Goal: Find specific page/section: Find specific page/section

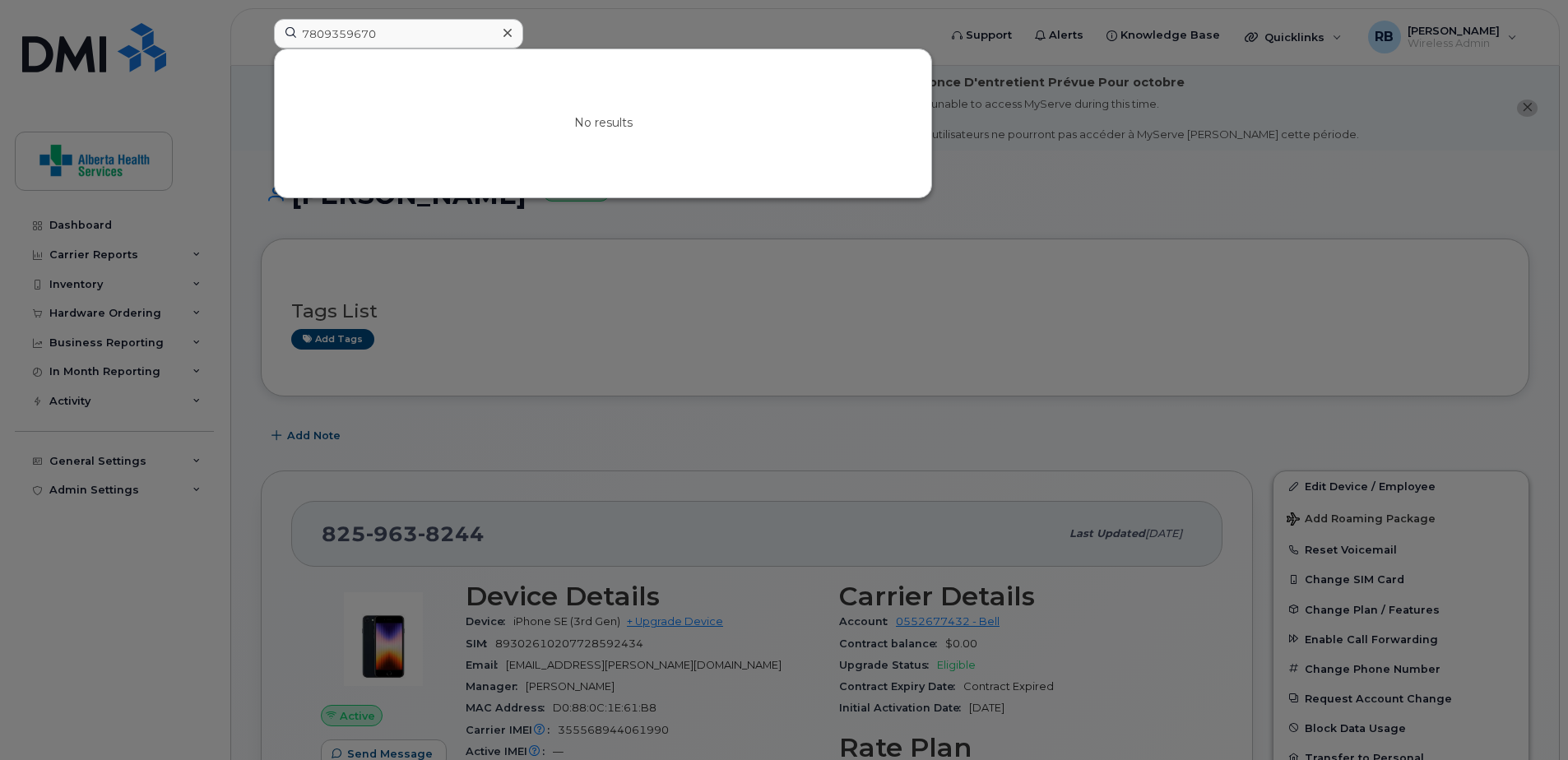
drag, startPoint x: 337, startPoint y: 25, endPoint x: 152, endPoint y: 0, distance: 186.7
click at [261, 19] on div "7809359670 No results" at bounding box center [601, 37] width 680 height 36
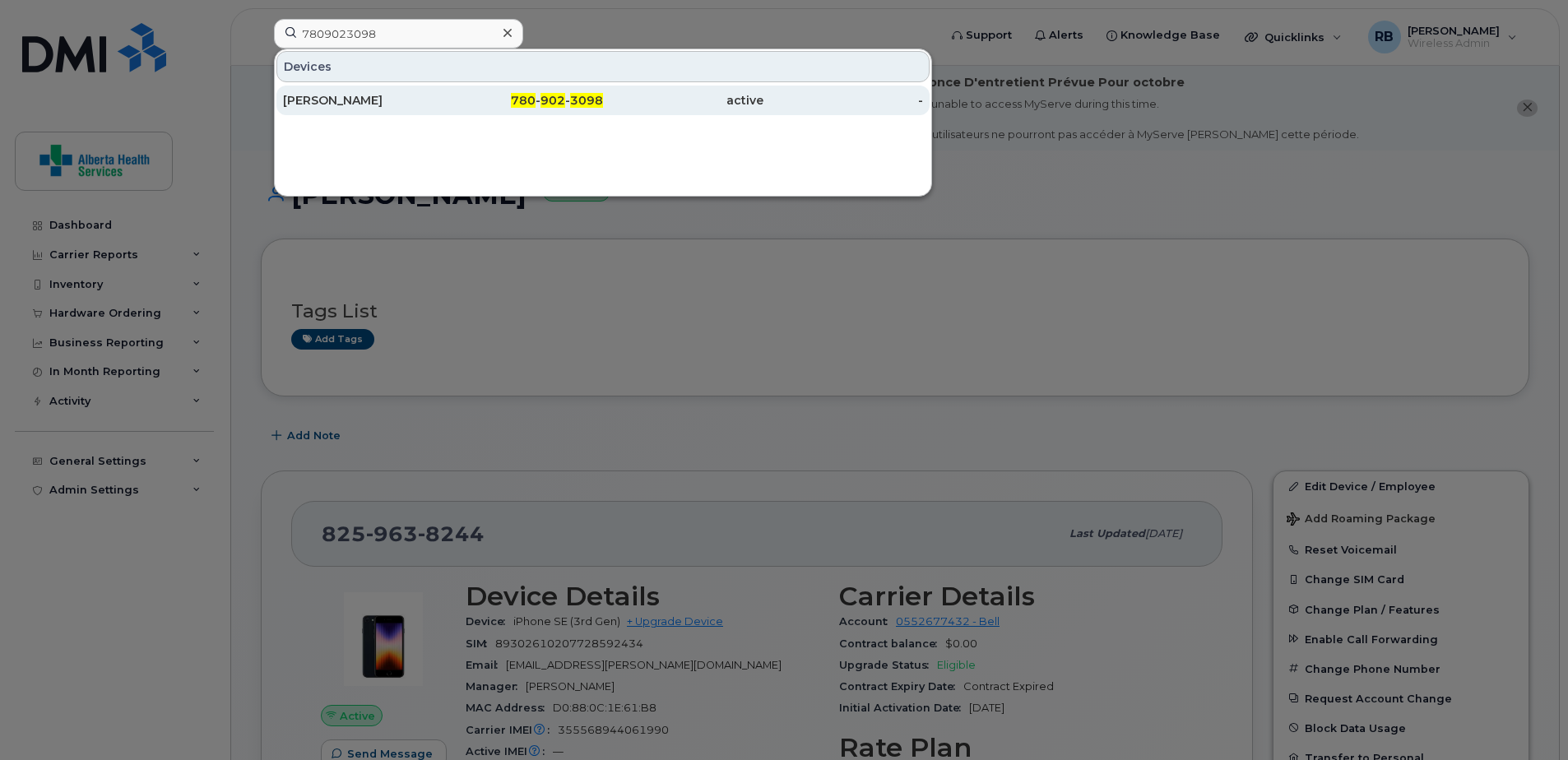
type input "7809023098"
click at [673, 108] on div "active" at bounding box center [683, 100] width 160 height 16
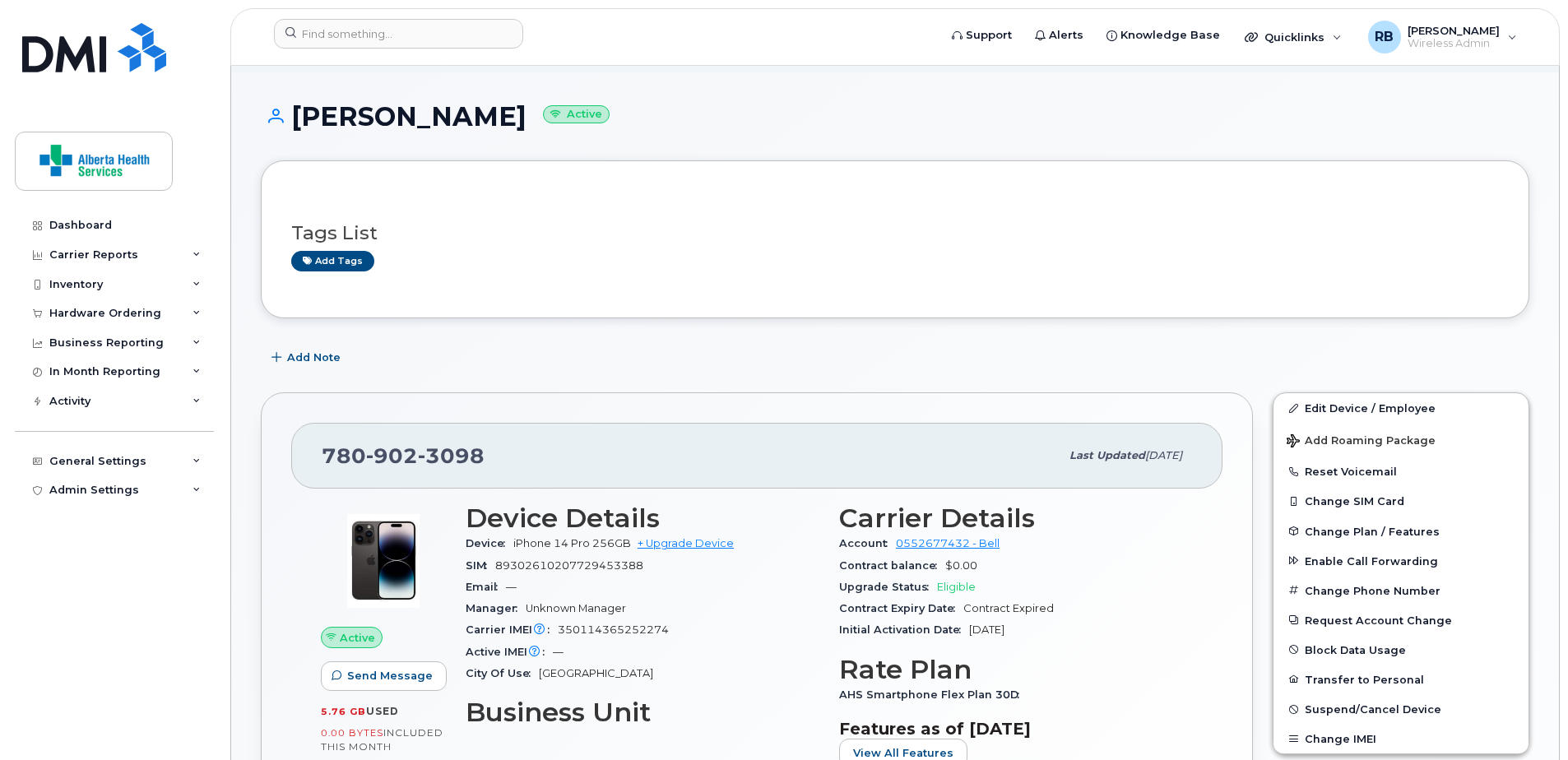
scroll to position [246, 0]
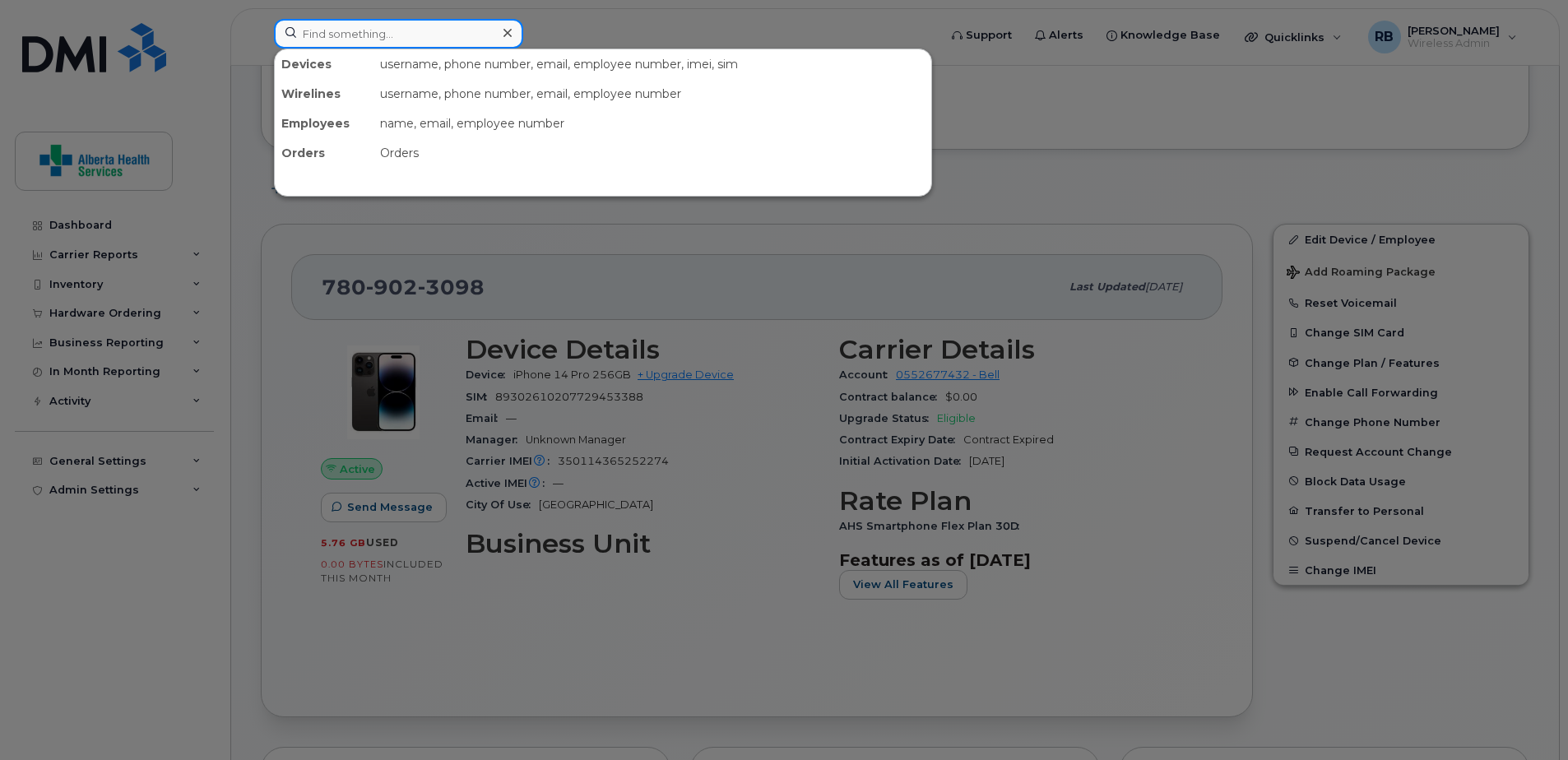
click at [431, 37] on input at bounding box center [398, 33] width 249 height 30
paste input "7802949486"
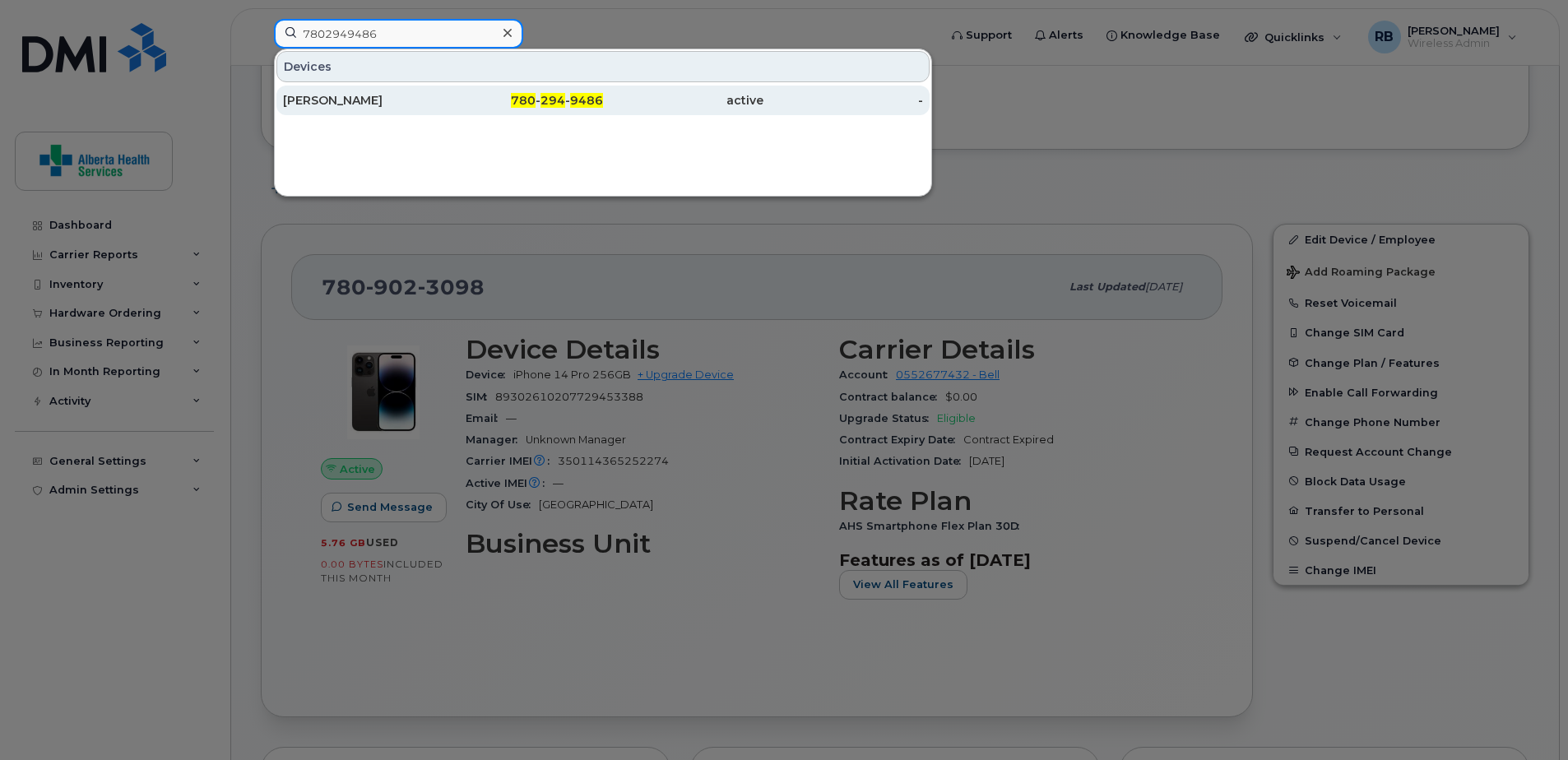
type input "7802949486"
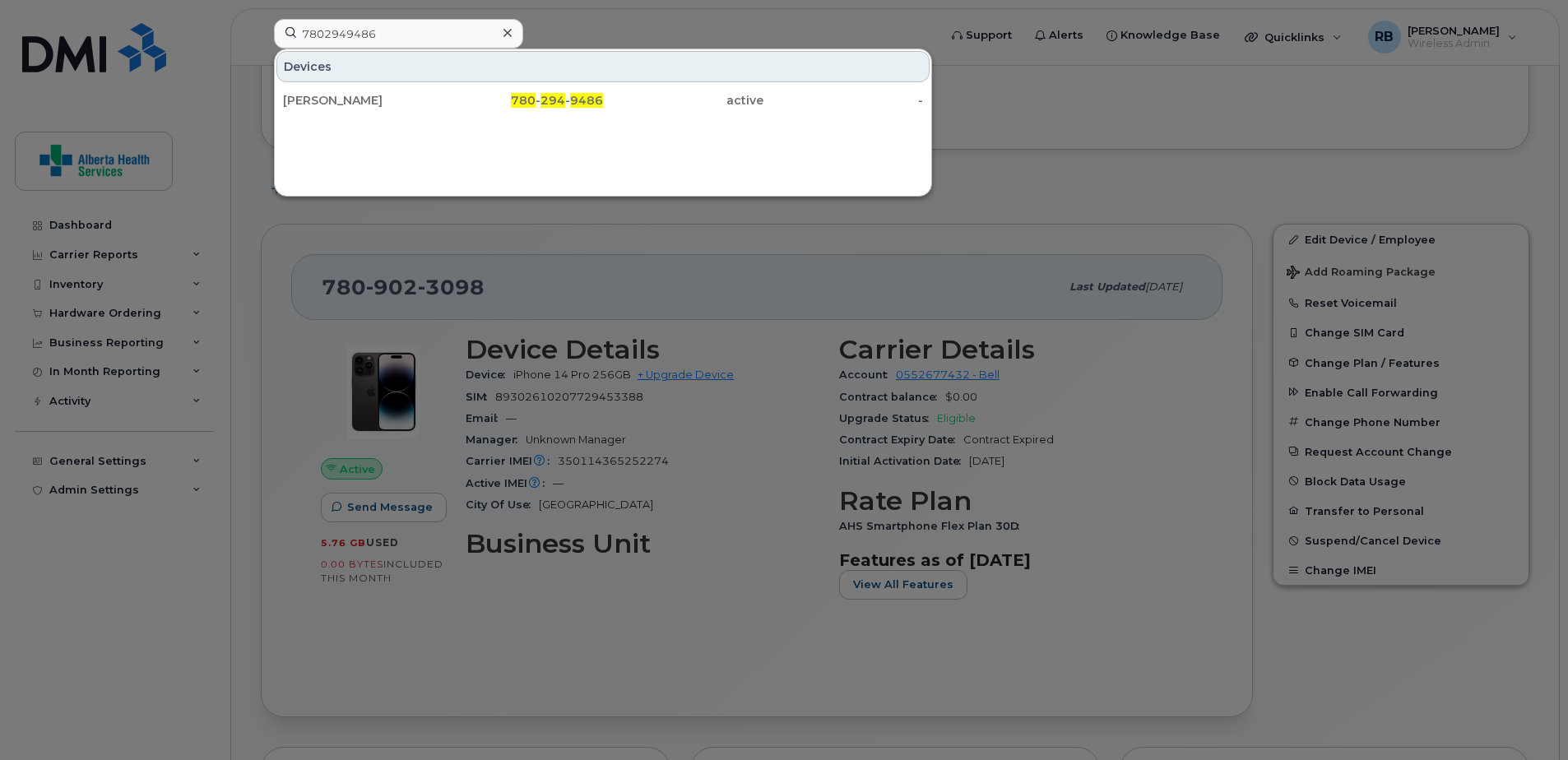
drag, startPoint x: 629, startPoint y: 105, endPoint x: 849, endPoint y: 635, distance: 573.8
click at [629, 105] on div "active" at bounding box center [683, 100] width 160 height 16
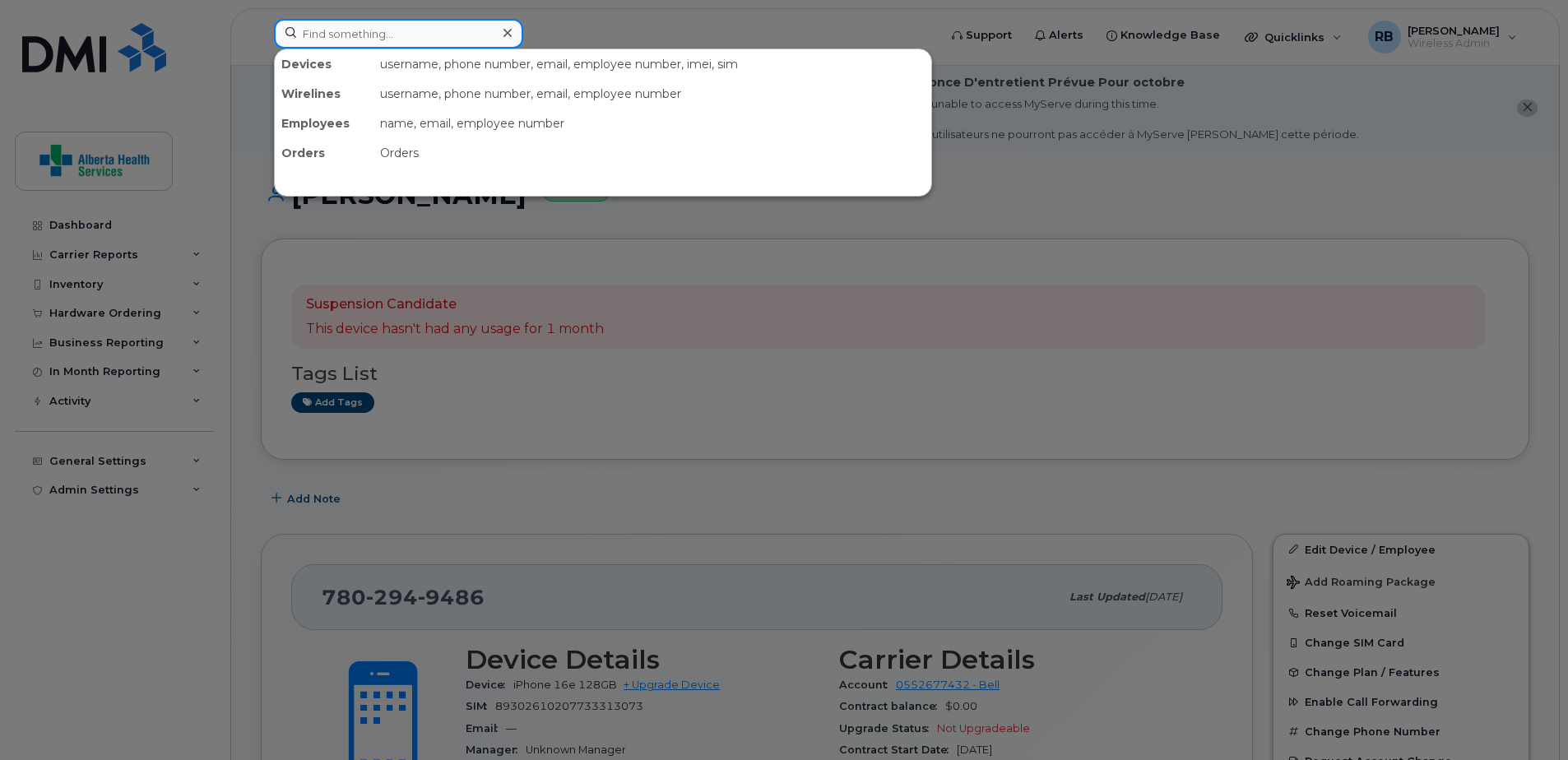
click at [353, 27] on input at bounding box center [398, 33] width 249 height 30
paste input "7808121470"
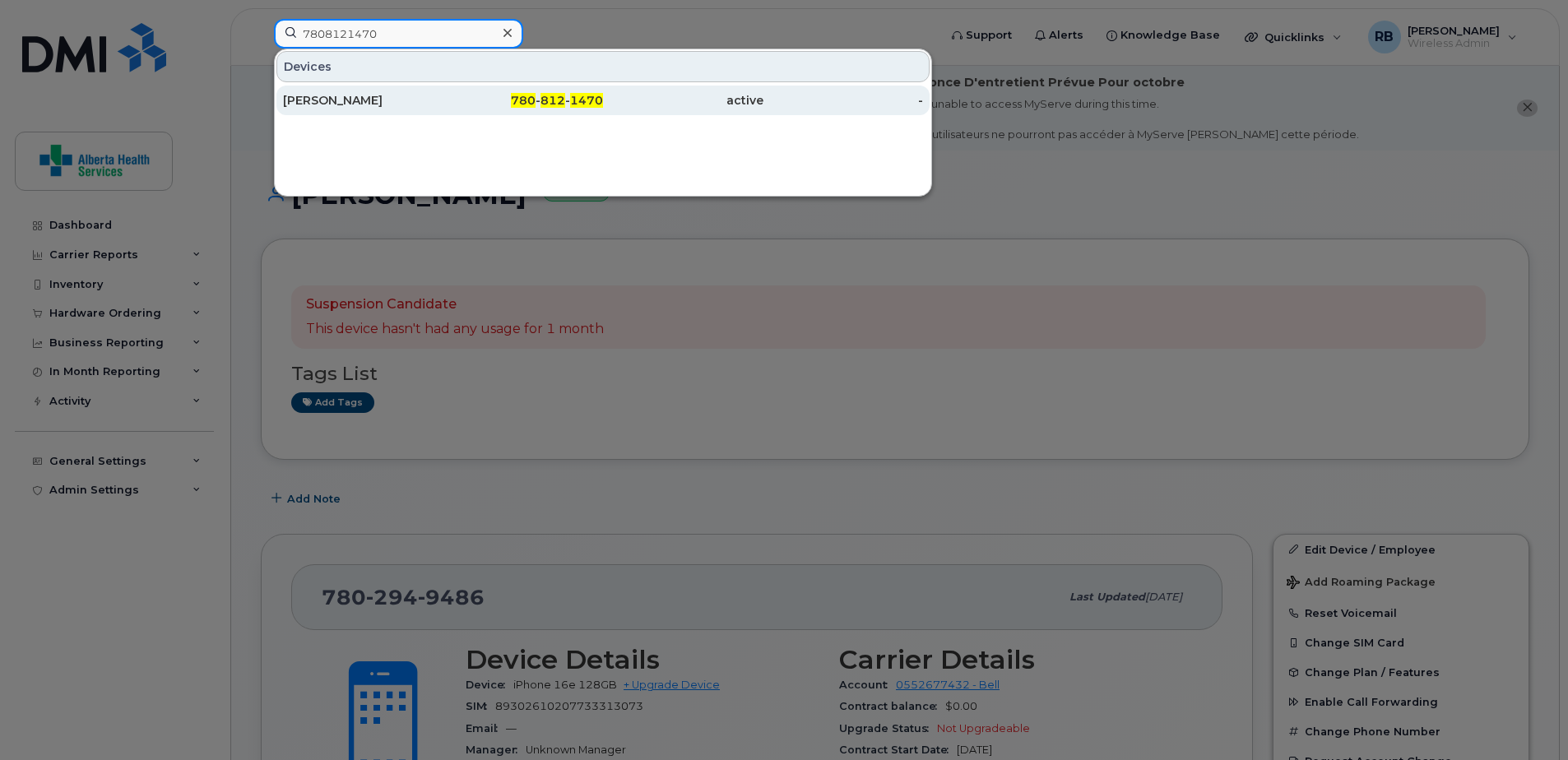
type input "7808121470"
click at [461, 103] on div "780 - 812 - 1470" at bounding box center [523, 100] width 160 height 16
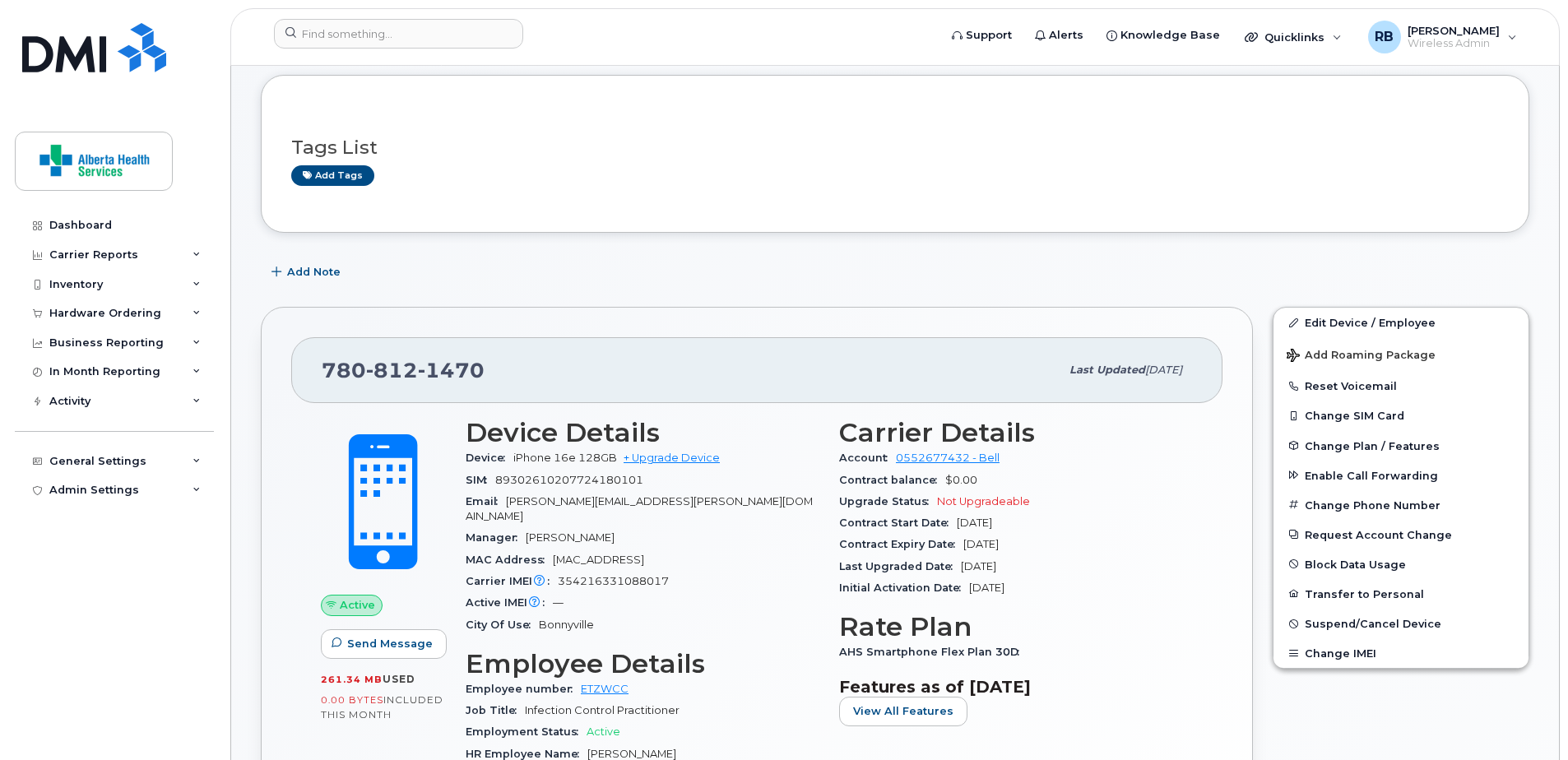
scroll to position [164, 0]
click at [427, 39] on input at bounding box center [398, 33] width 249 height 30
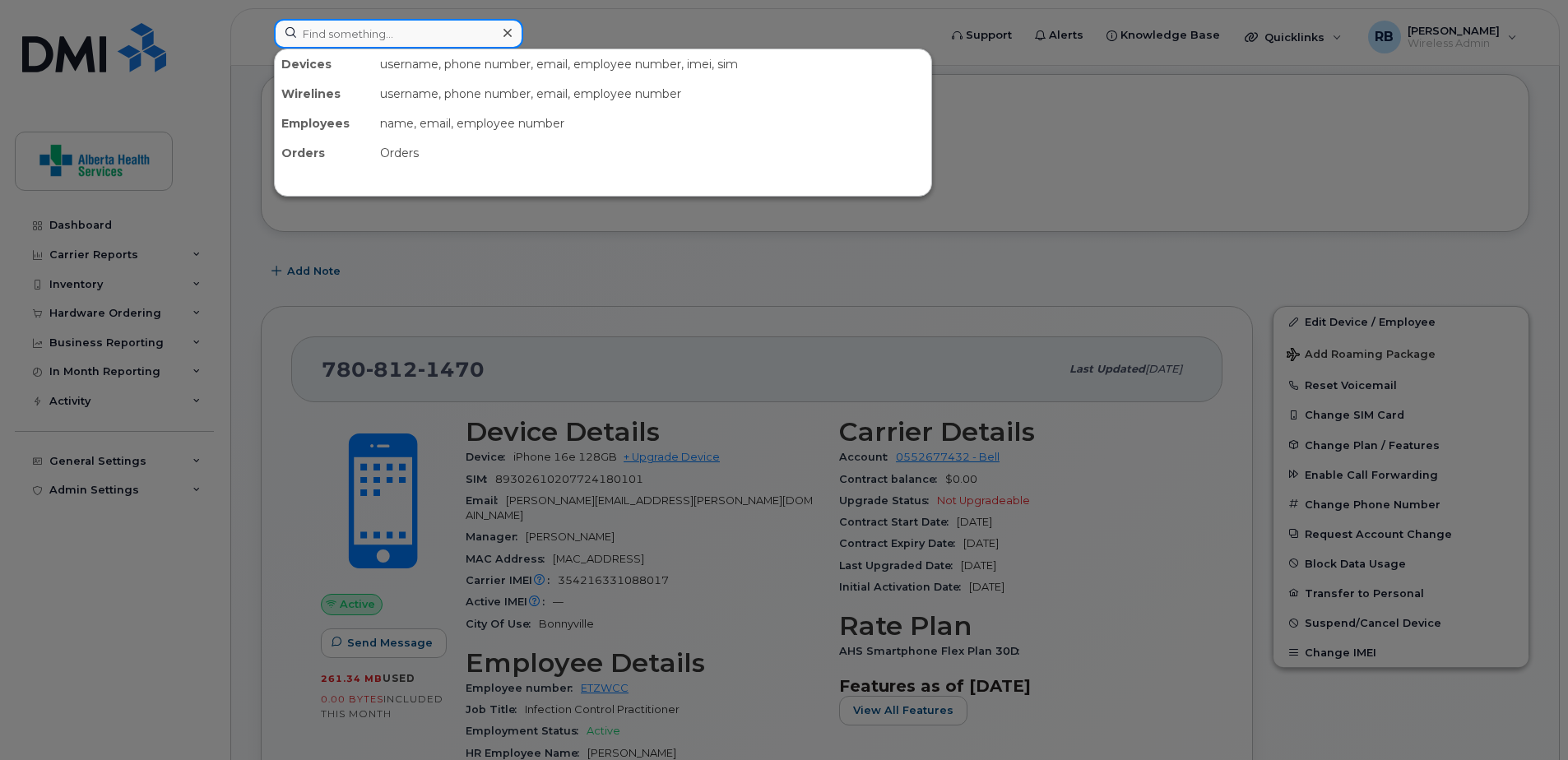
paste input "7805008038"
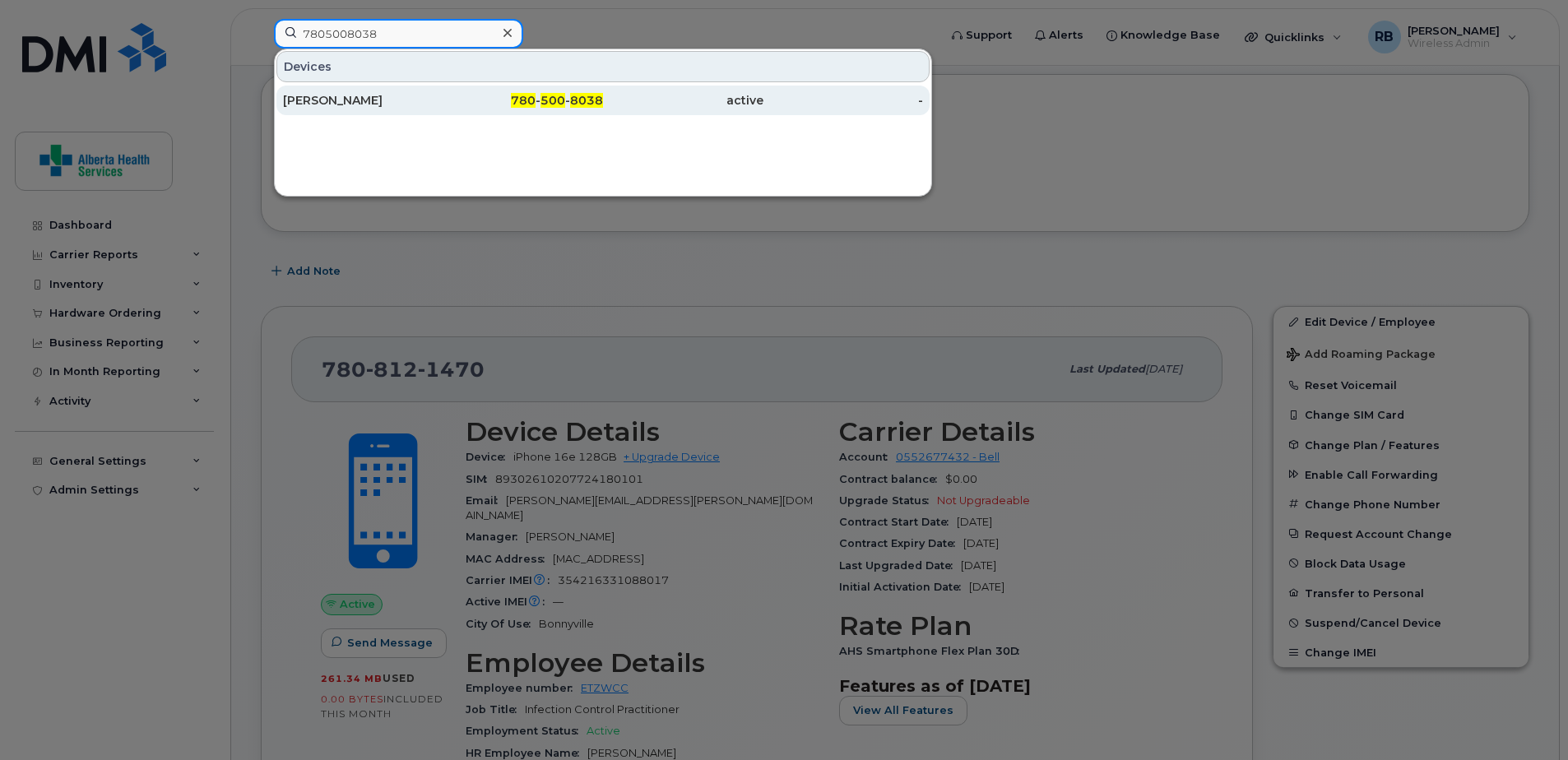
type input "7805008038"
click at [735, 110] on div "active" at bounding box center [683, 100] width 160 height 30
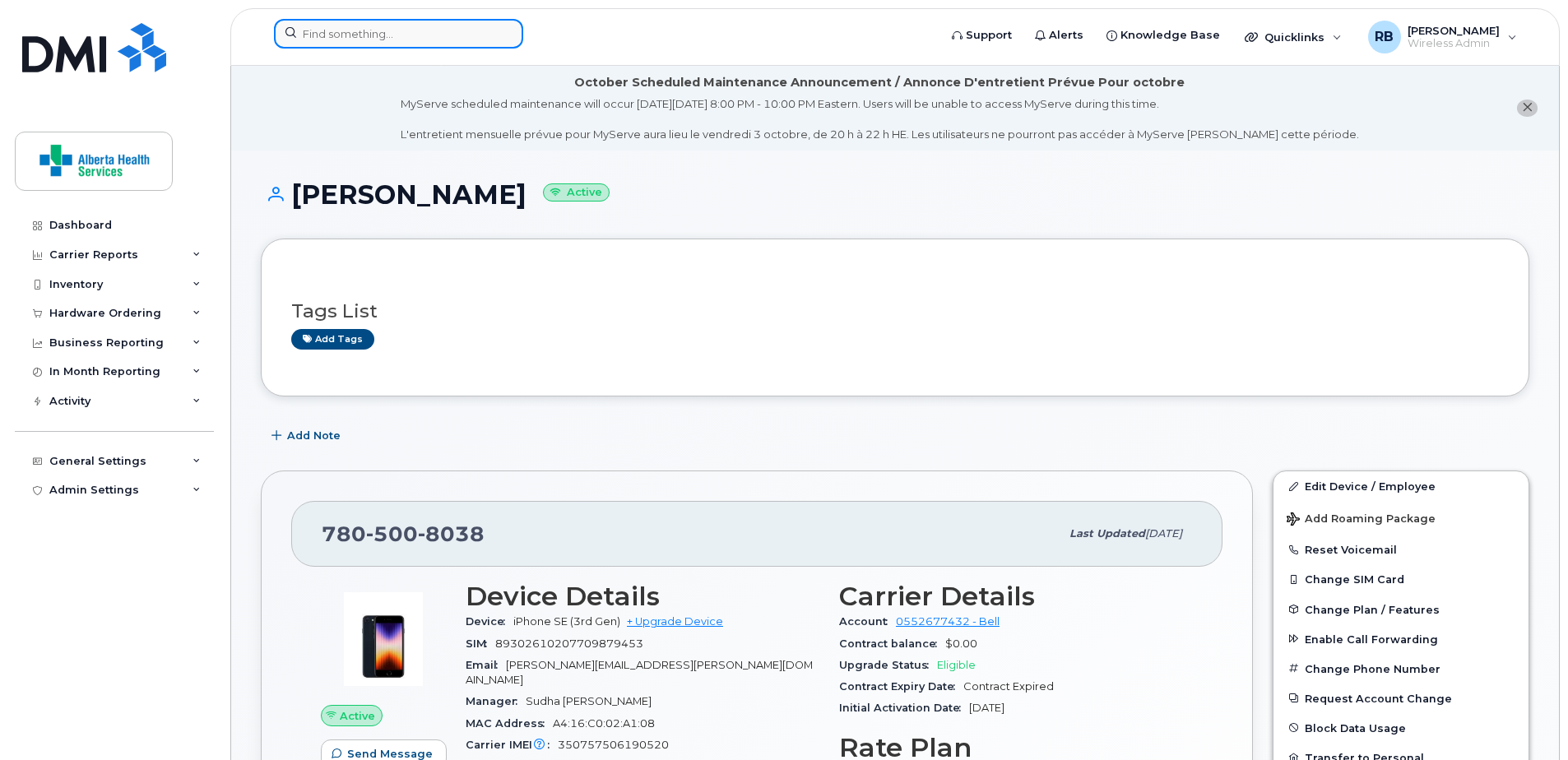
click at [468, 30] on input at bounding box center [398, 33] width 249 height 30
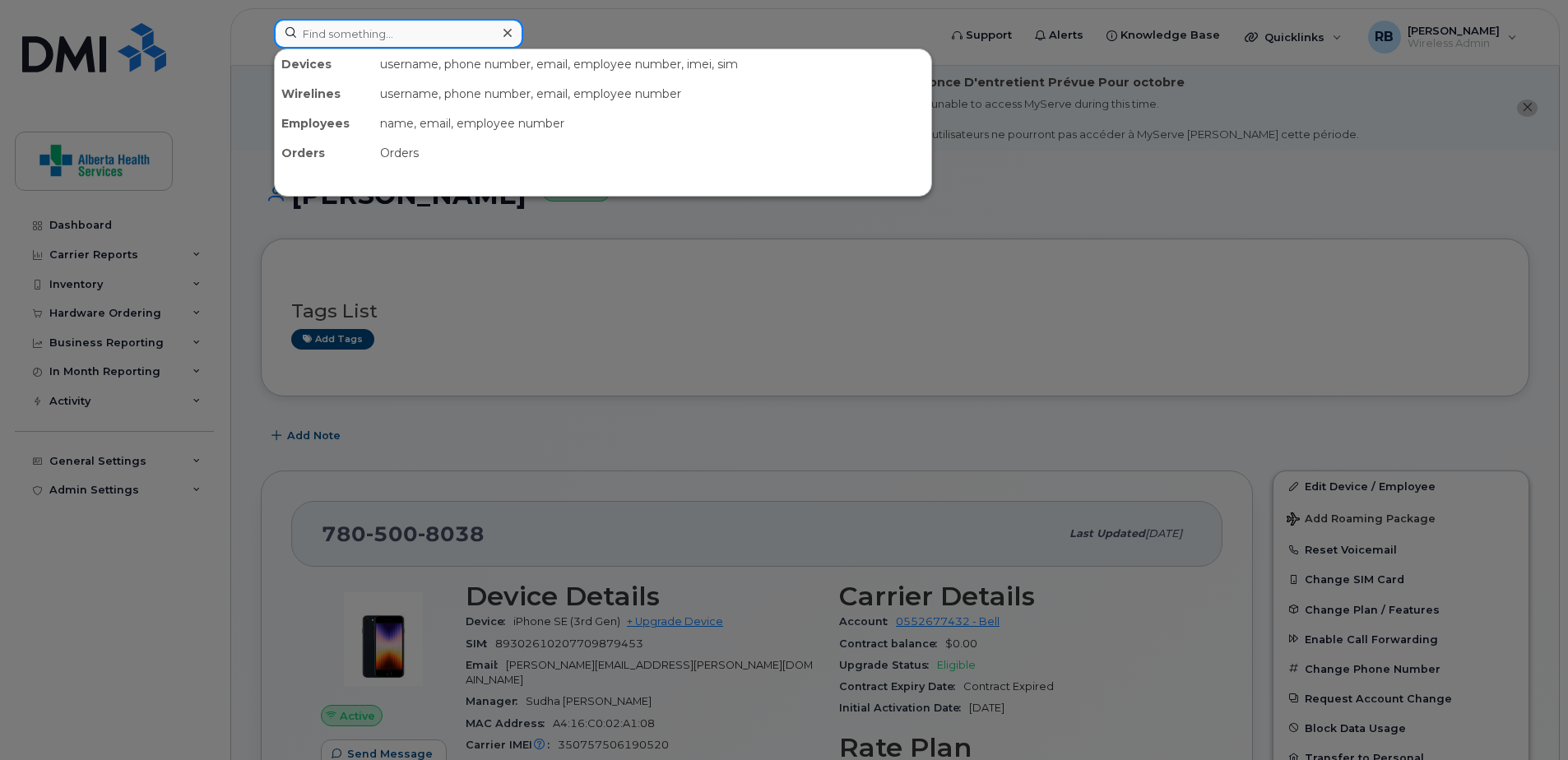
paste input "5879266945"
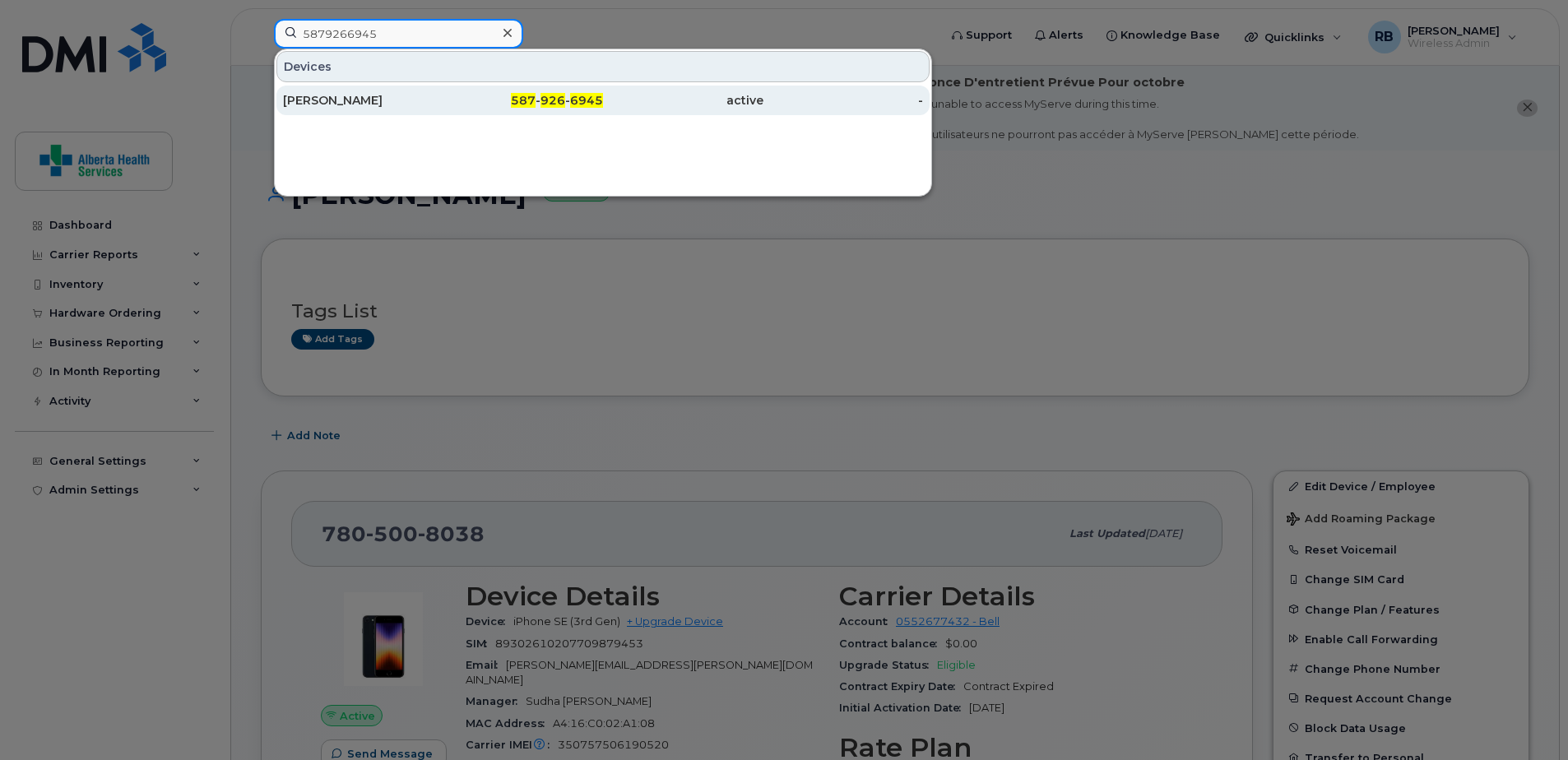
type input "5879266945"
click at [628, 113] on div "active" at bounding box center [683, 100] width 160 height 30
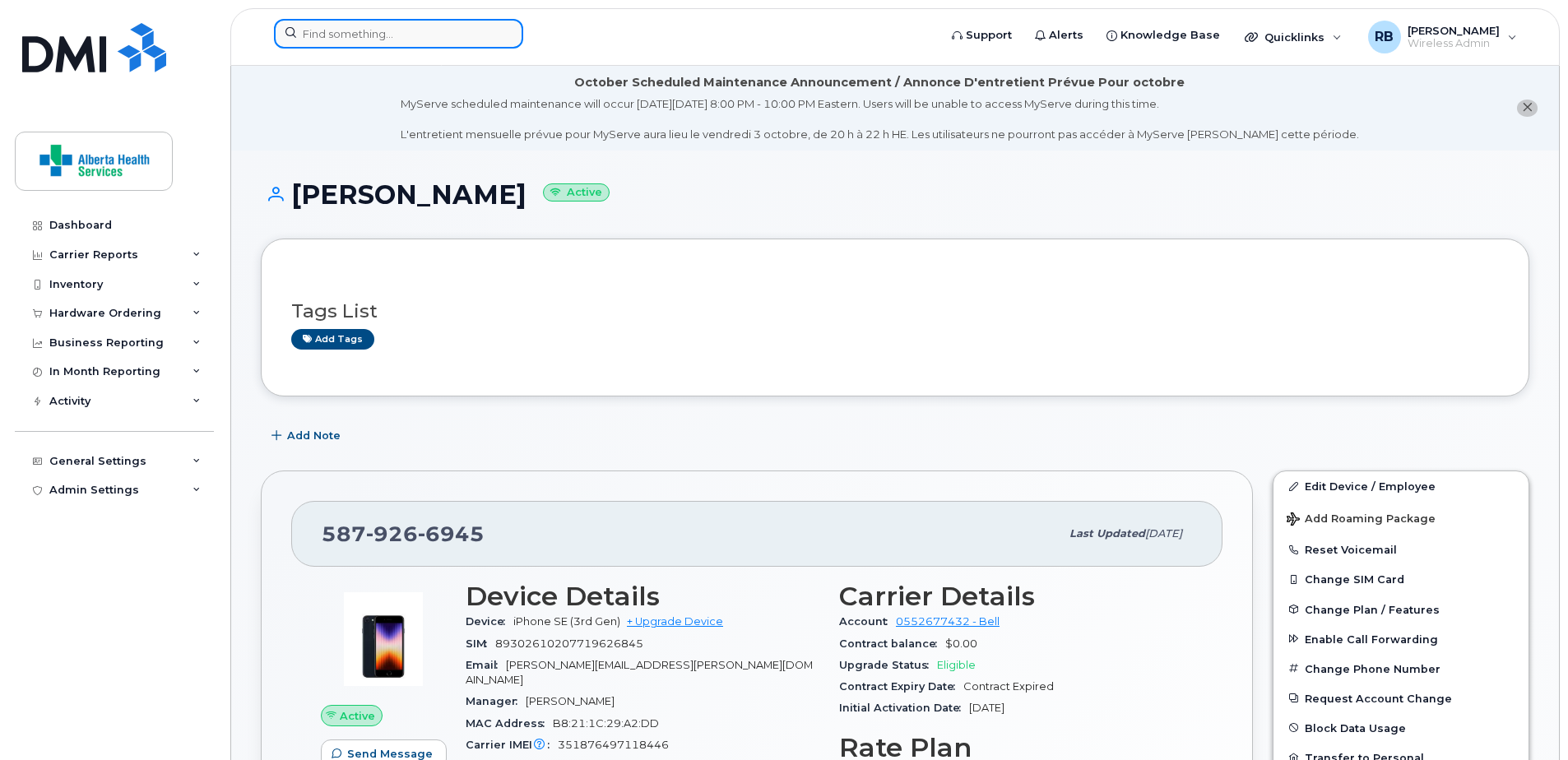
click at [369, 27] on input at bounding box center [398, 33] width 249 height 30
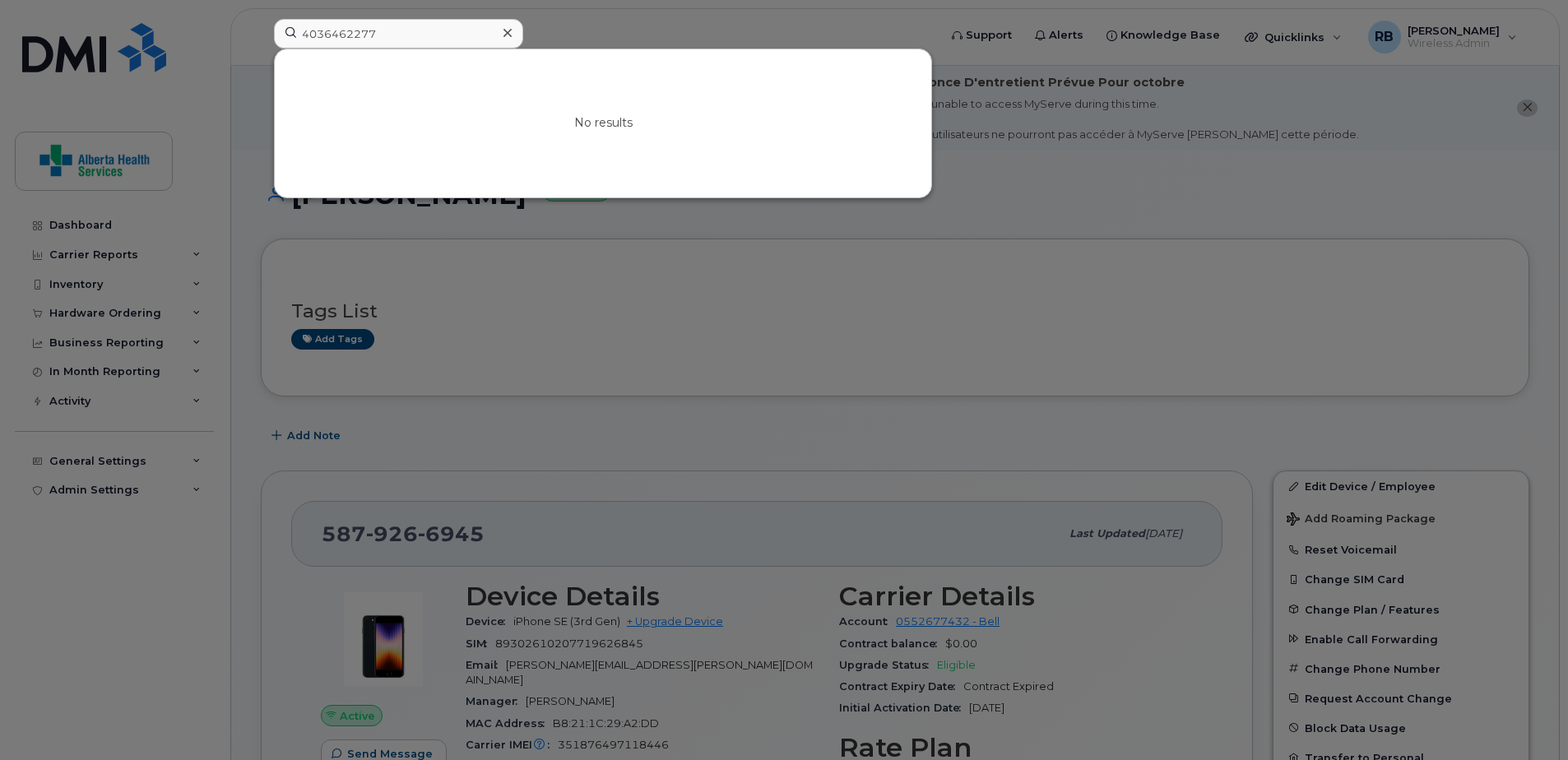
click at [1084, 330] on div at bounding box center [784, 380] width 1568 height 760
drag, startPoint x: 353, startPoint y: 33, endPoint x: 146, endPoint y: 5, distance: 208.9
click at [261, 19] on div "4036462277 No results" at bounding box center [601, 37] width 680 height 36
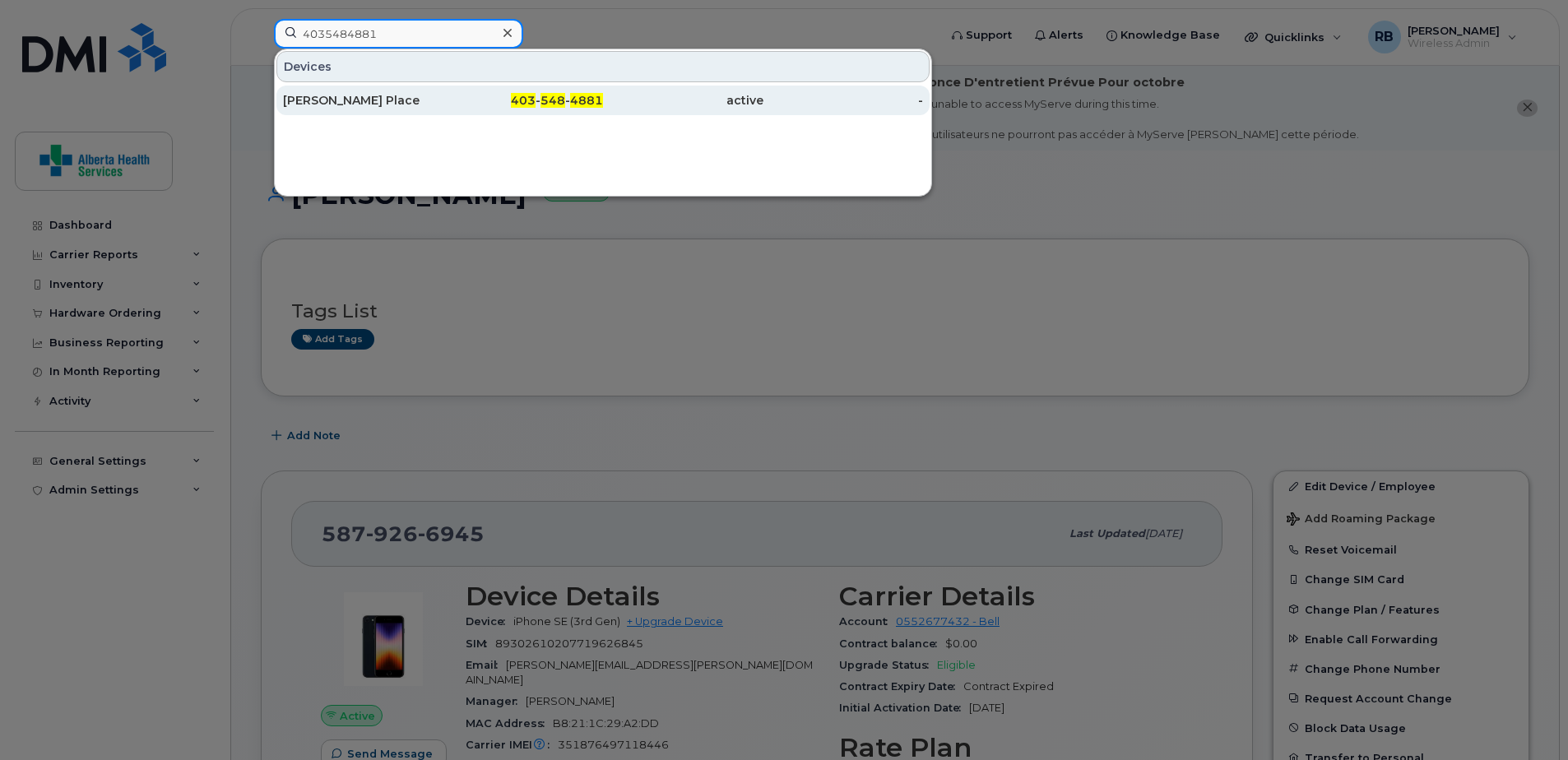
type input "4035484881"
click at [578, 101] on span "4881" at bounding box center [586, 100] width 33 height 15
